Goal: Register for event/course

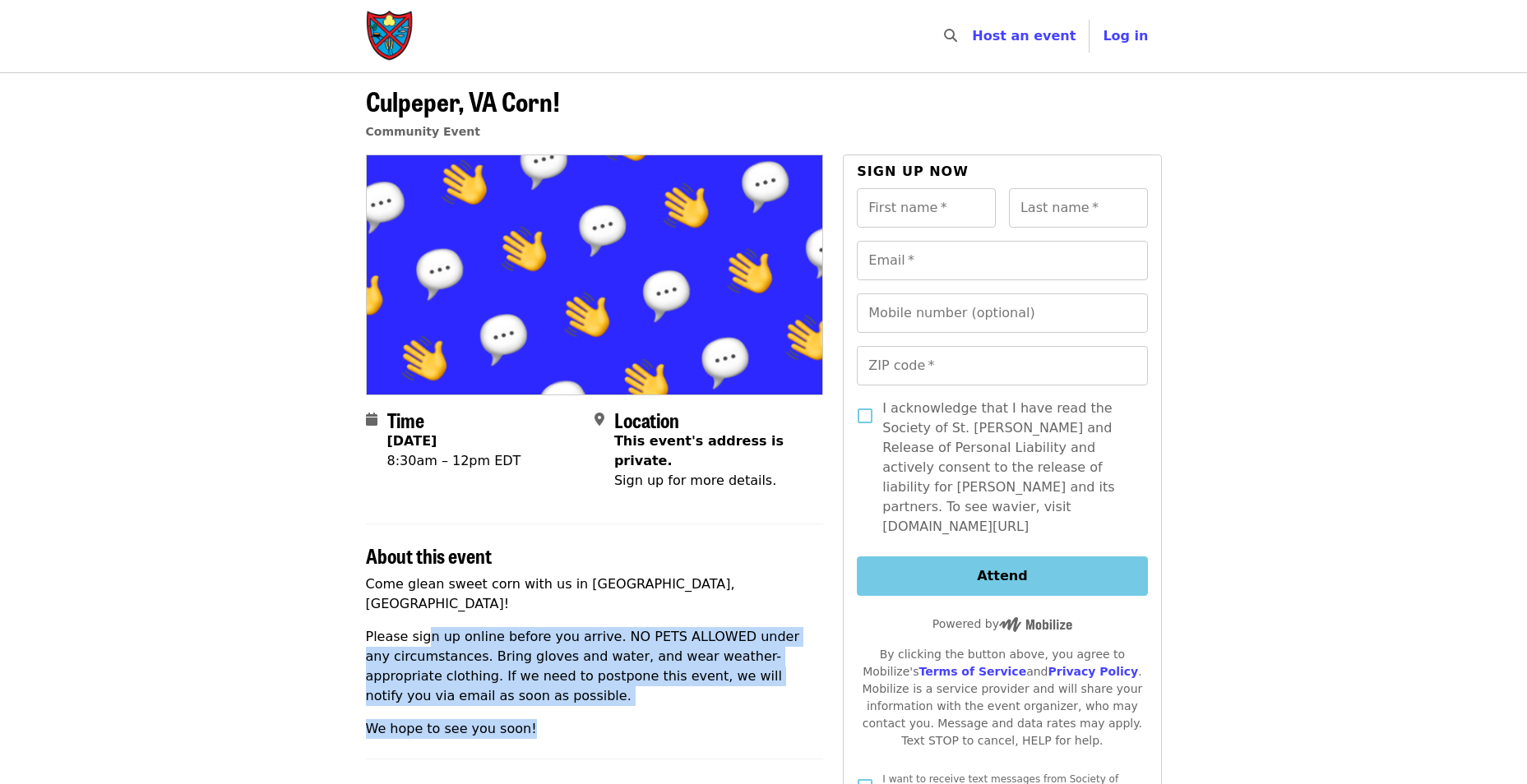
drag, startPoint x: 528, startPoint y: 599, endPoint x: 710, endPoint y: 668, distance: 194.6
click at [710, 668] on div "Come glean sweet corn with us in [GEOGRAPHIC_DATA], [GEOGRAPHIC_DATA]! Please s…" at bounding box center [595, 656] width 459 height 164
click at [390, 27] on img "Main navigation" at bounding box center [390, 36] width 49 height 53
